Goal: Information Seeking & Learning: Learn about a topic

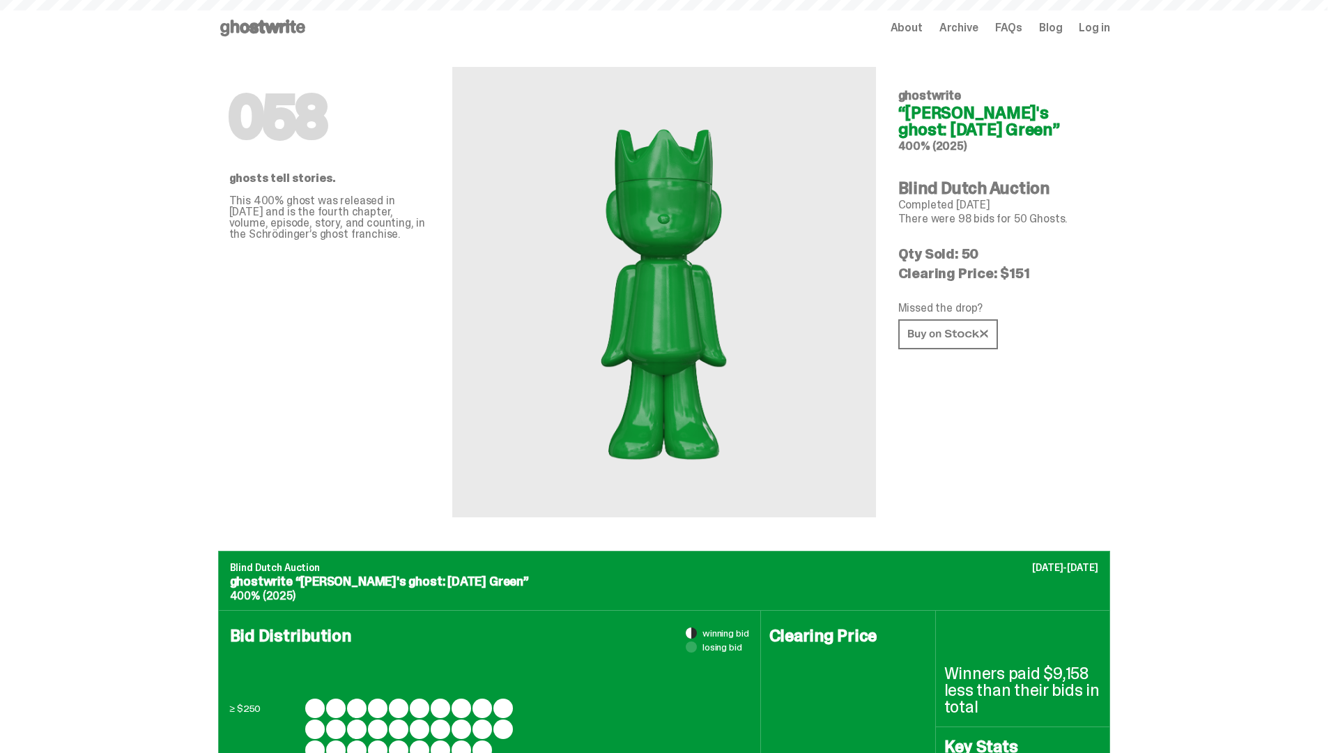
scroll to position [1355, 0]
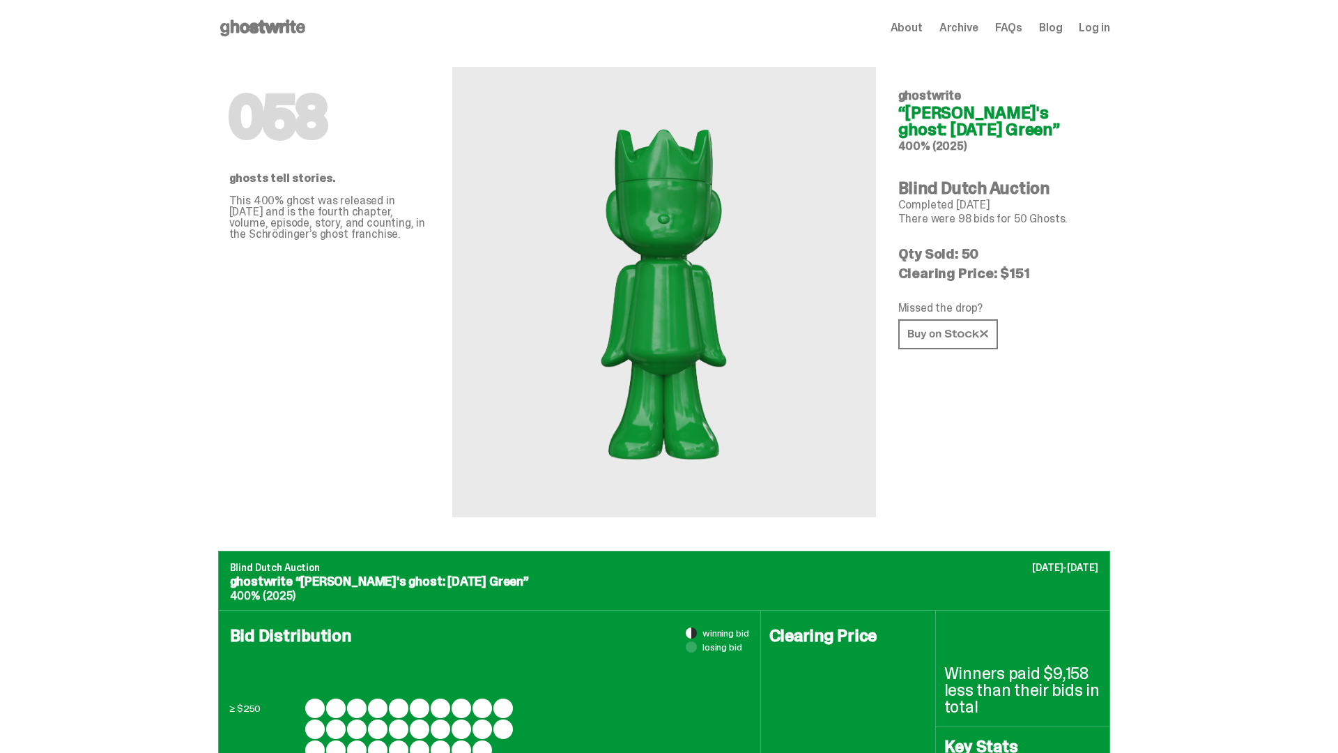
scroll to position [1819, 0]
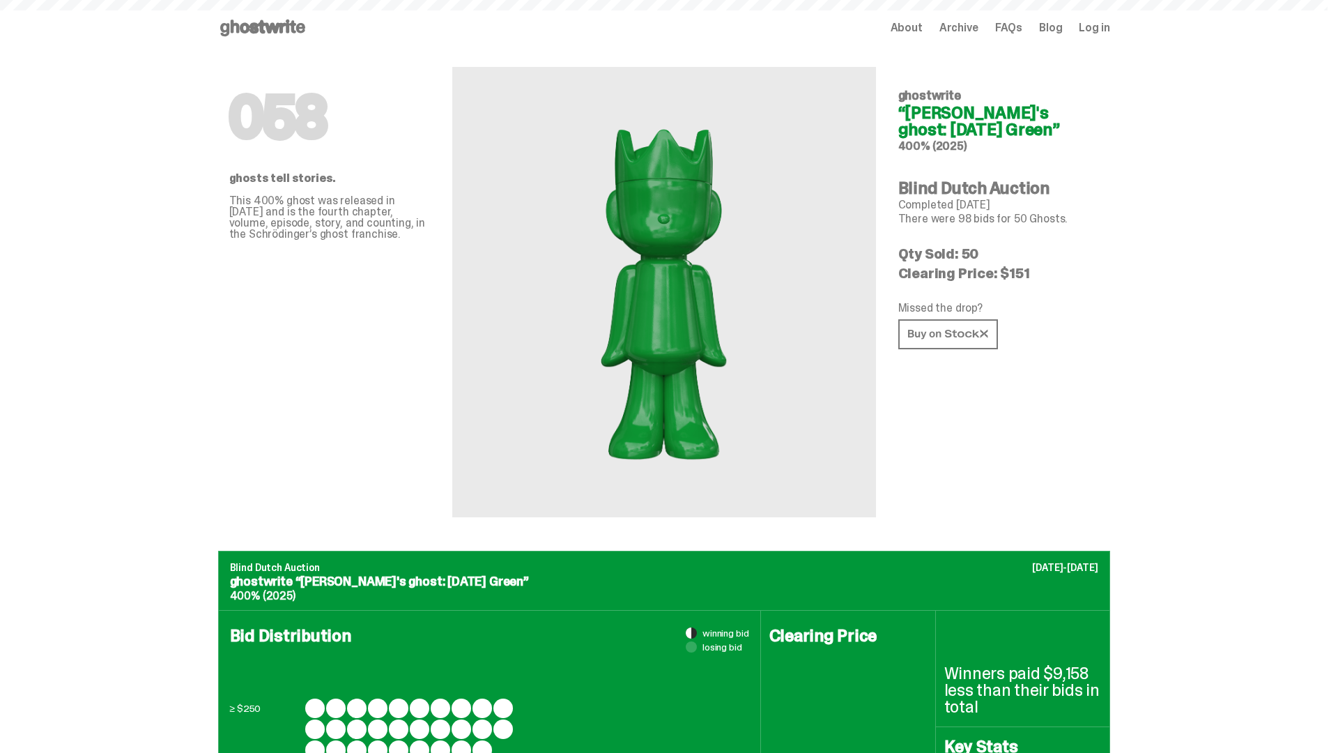
scroll to position [1819, 0]
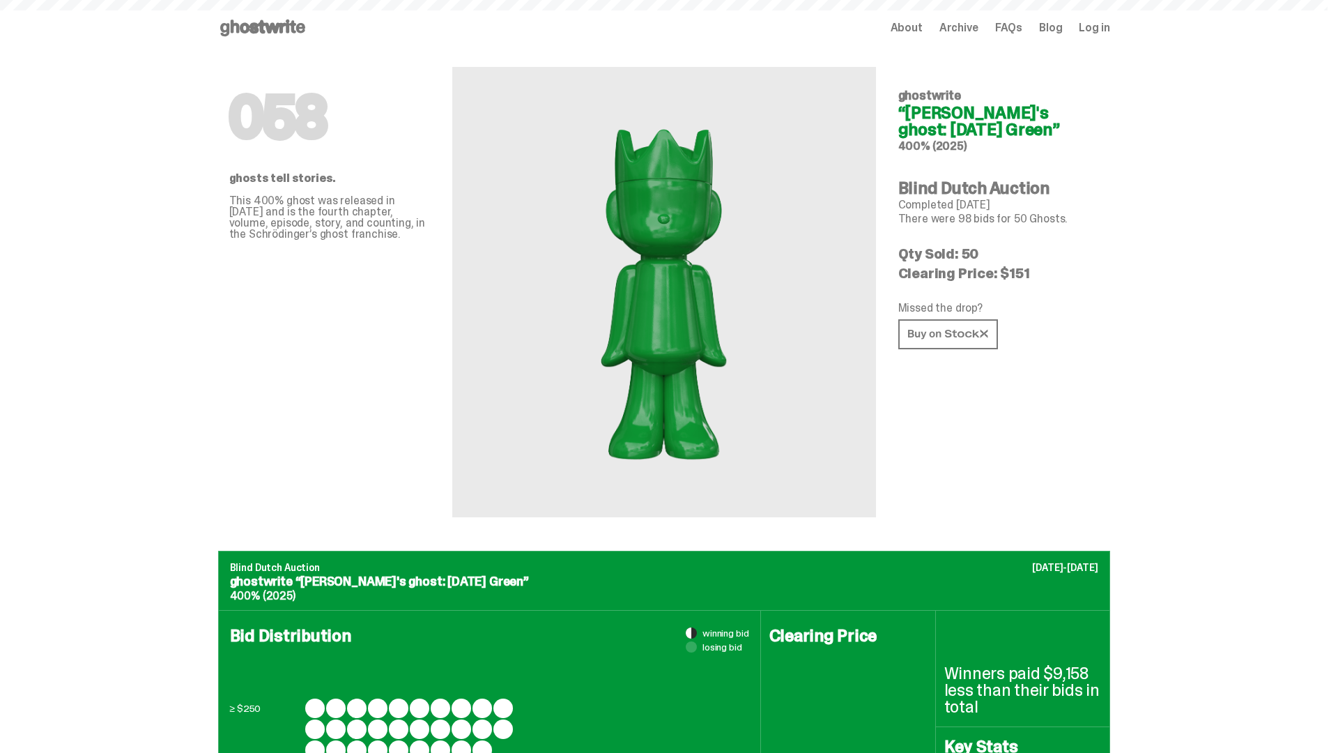
scroll to position [1819, 0]
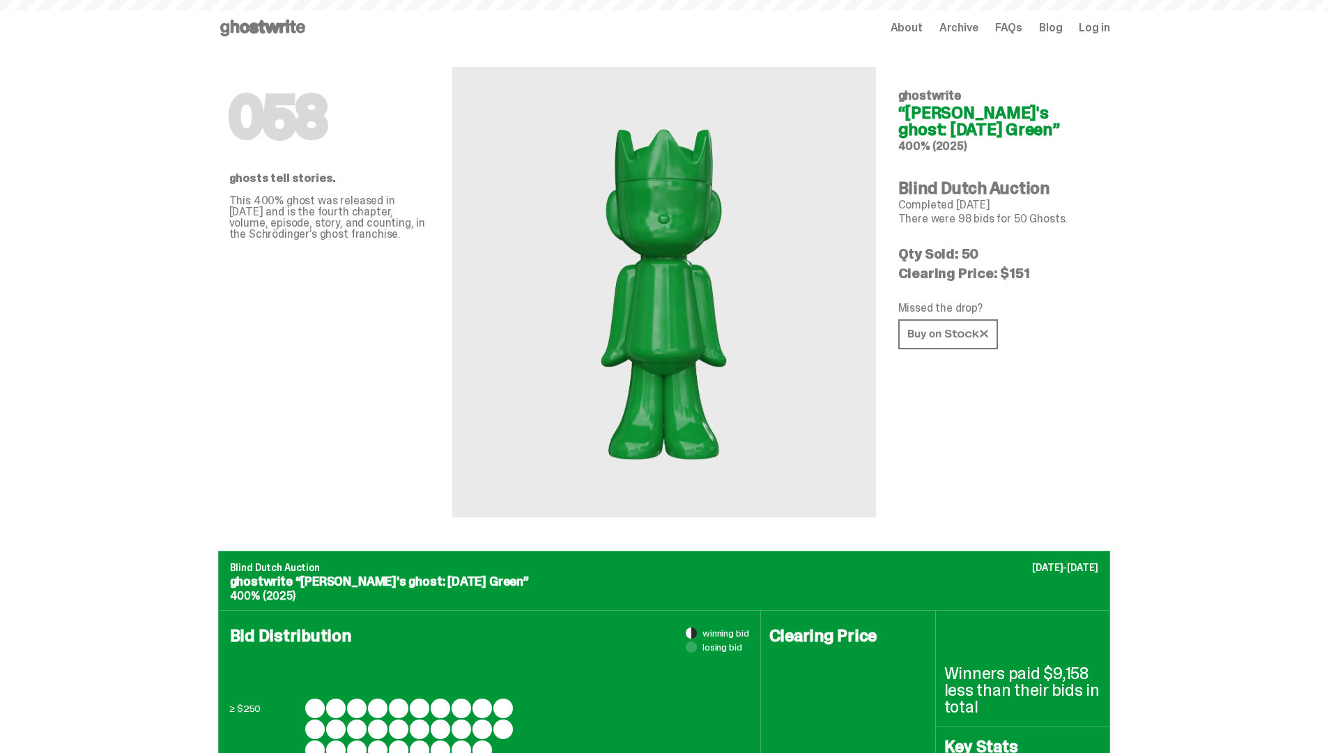
scroll to position [1819, 0]
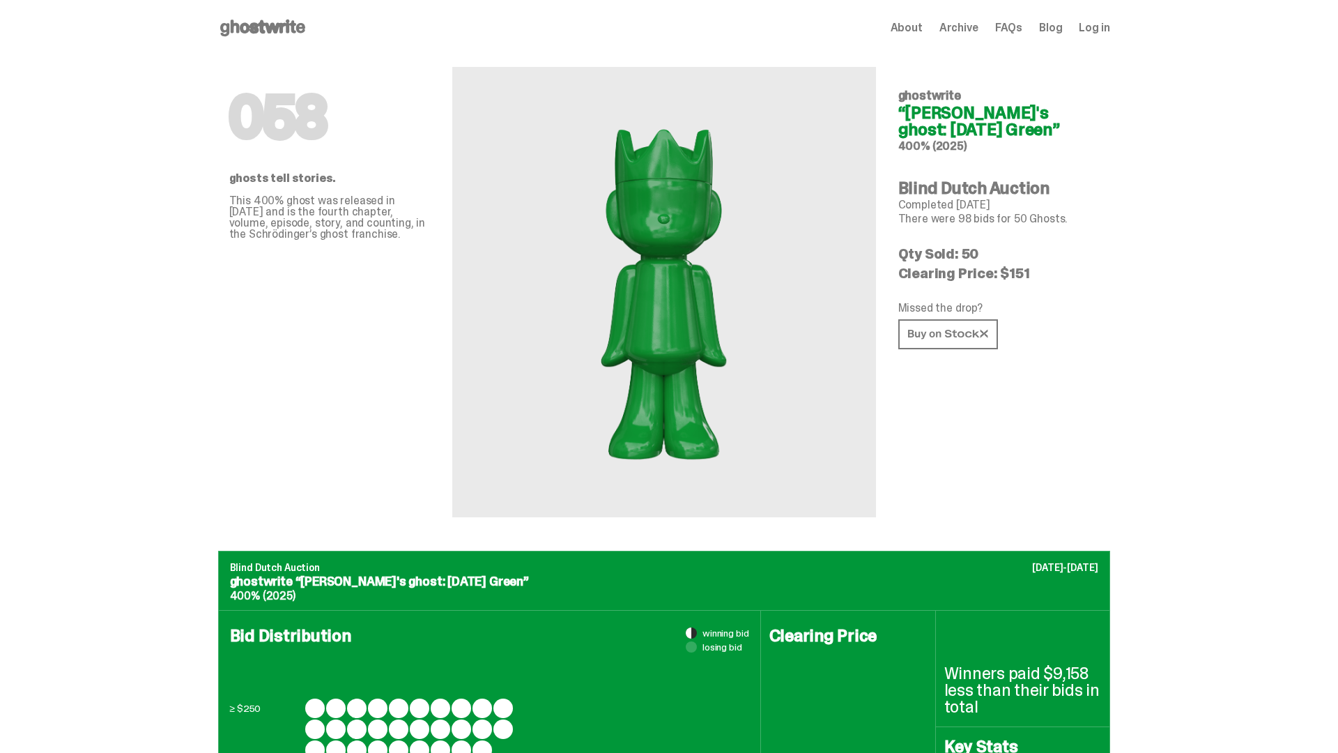
scroll to position [1819, 0]
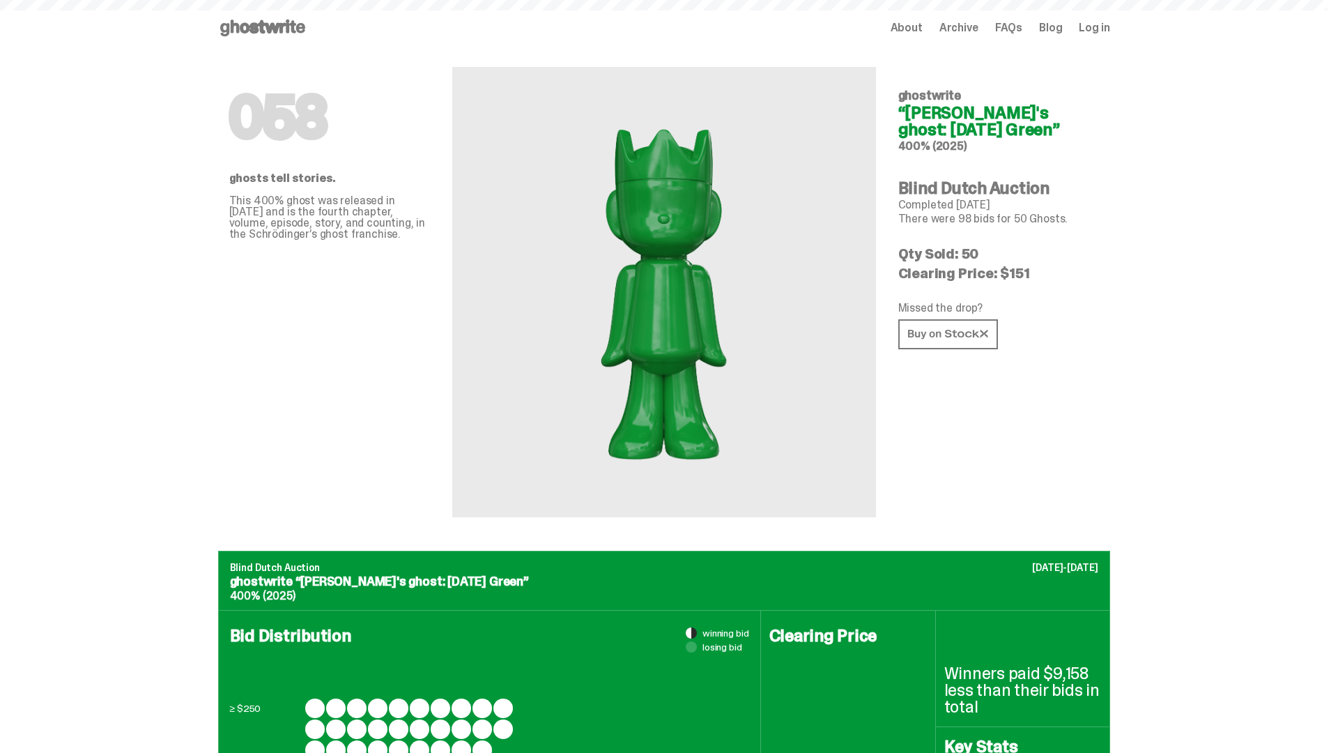
scroll to position [1819, 0]
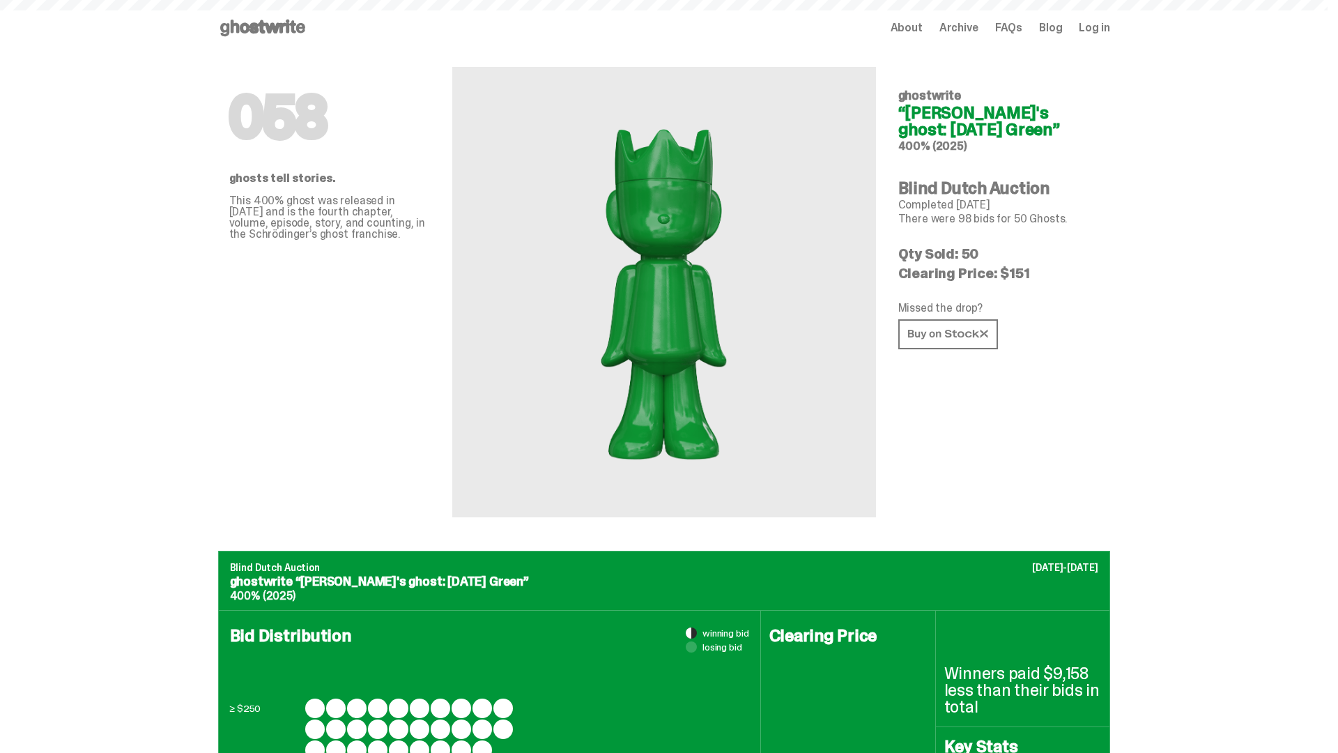
scroll to position [1819, 0]
